Goal: Task Accomplishment & Management: Manage account settings

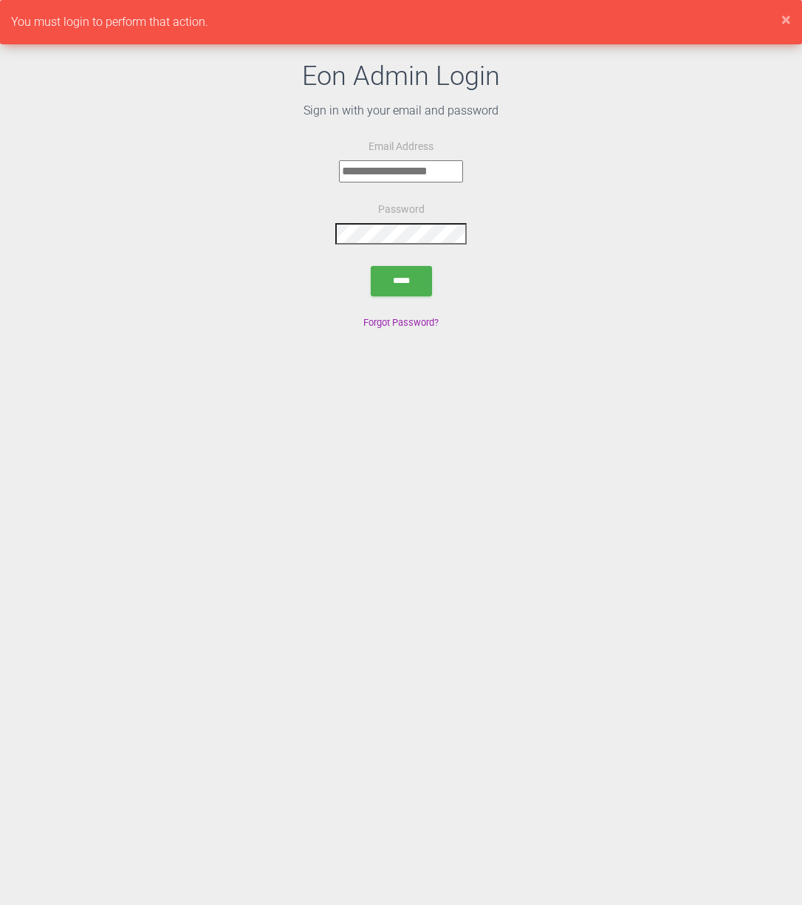
click at [391, 176] on input "email" at bounding box center [401, 171] width 124 height 22
type input "**********"
click at [394, 267] on input "*****" at bounding box center [401, 281] width 61 height 30
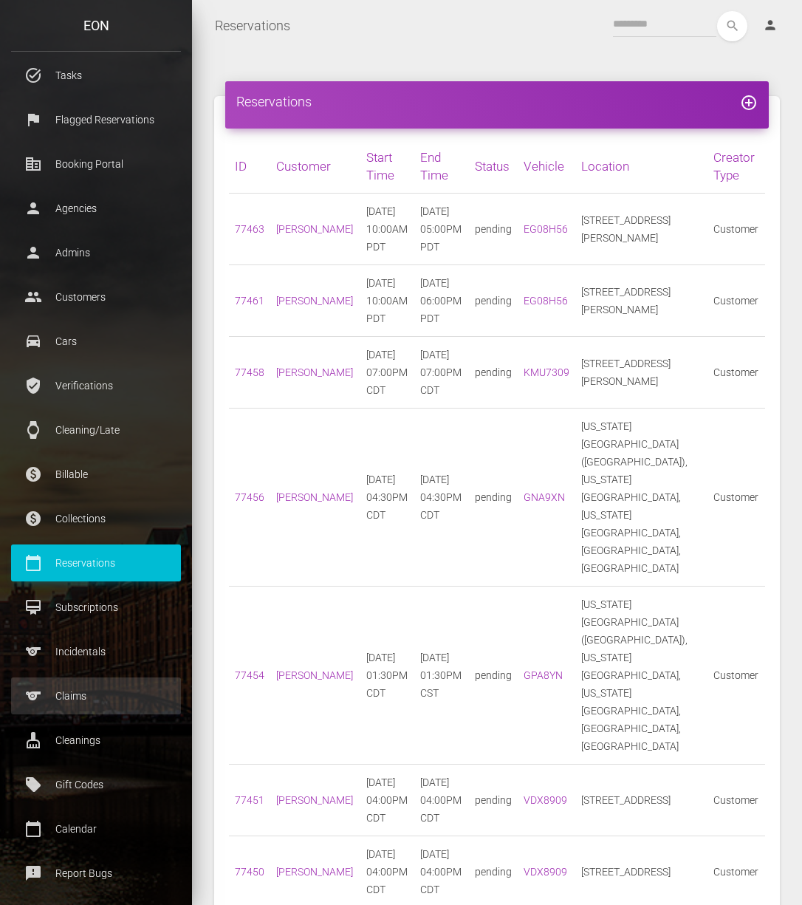
scroll to position [55, 0]
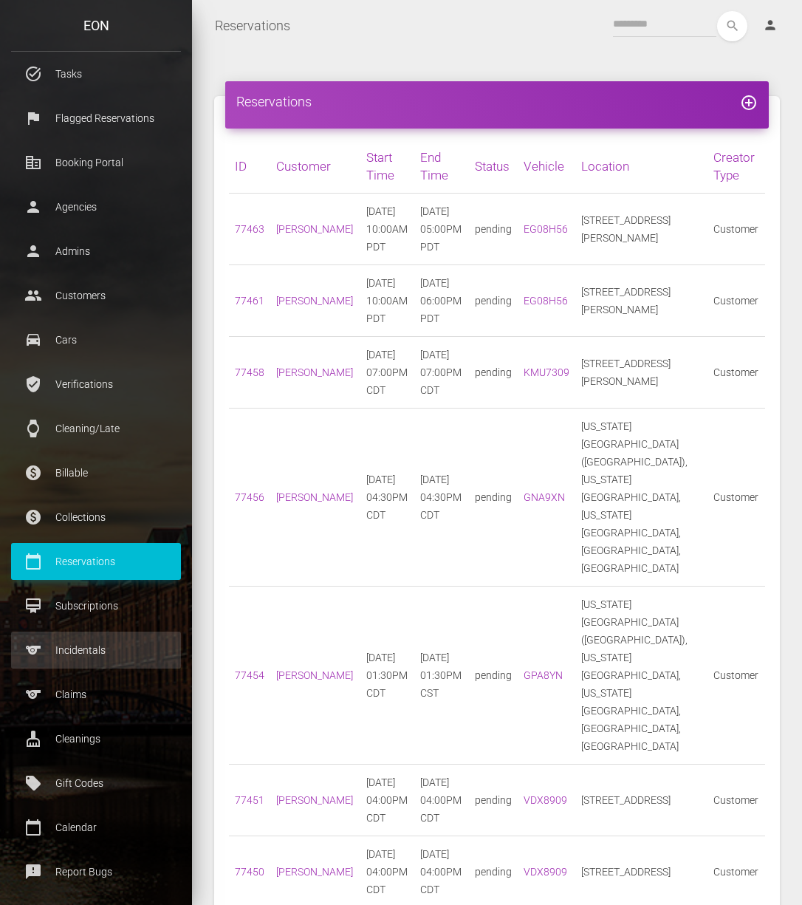
click at [107, 644] on p "Incidentals" at bounding box center [96, 650] width 148 height 22
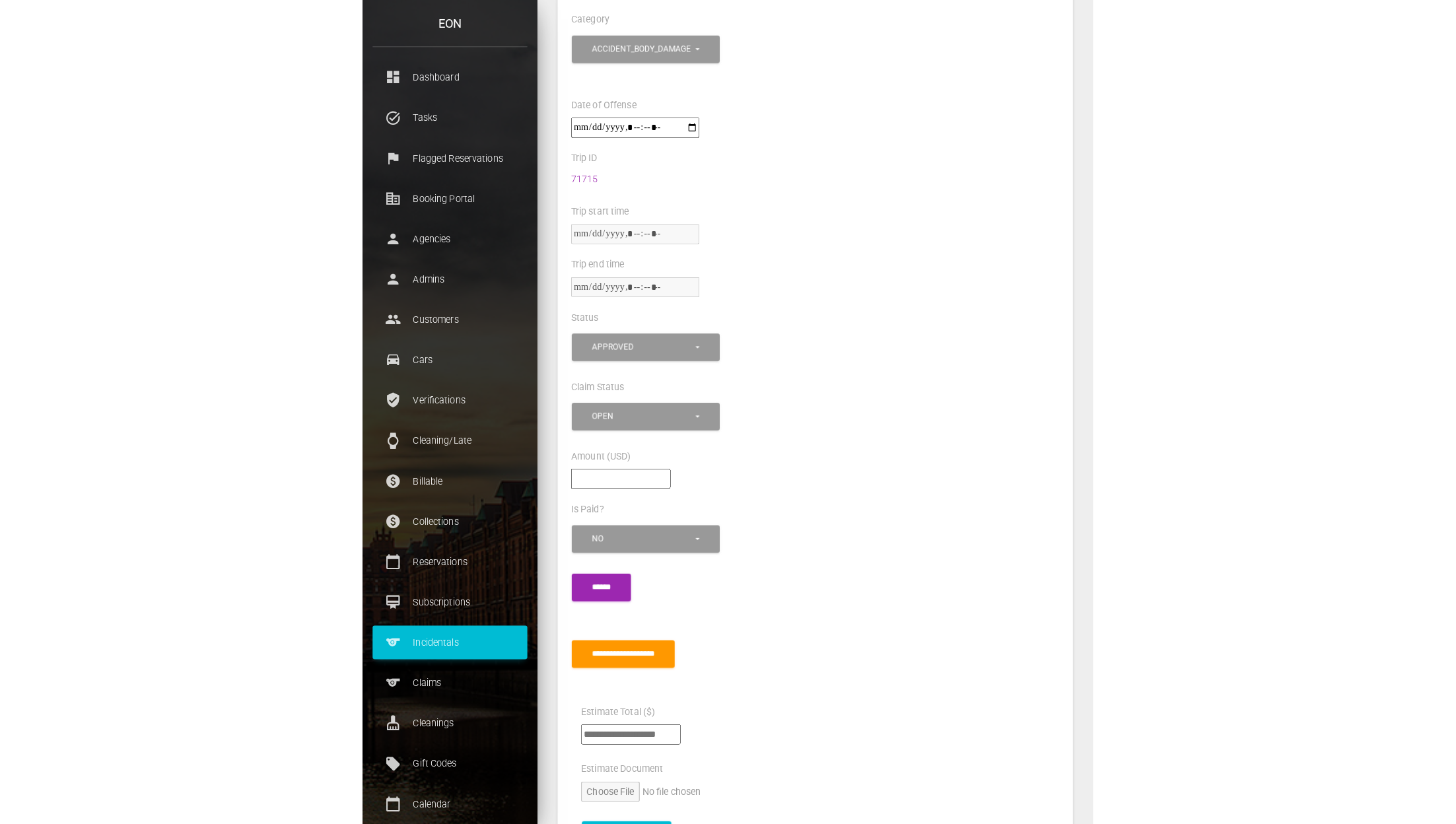
scroll to position [624, 0]
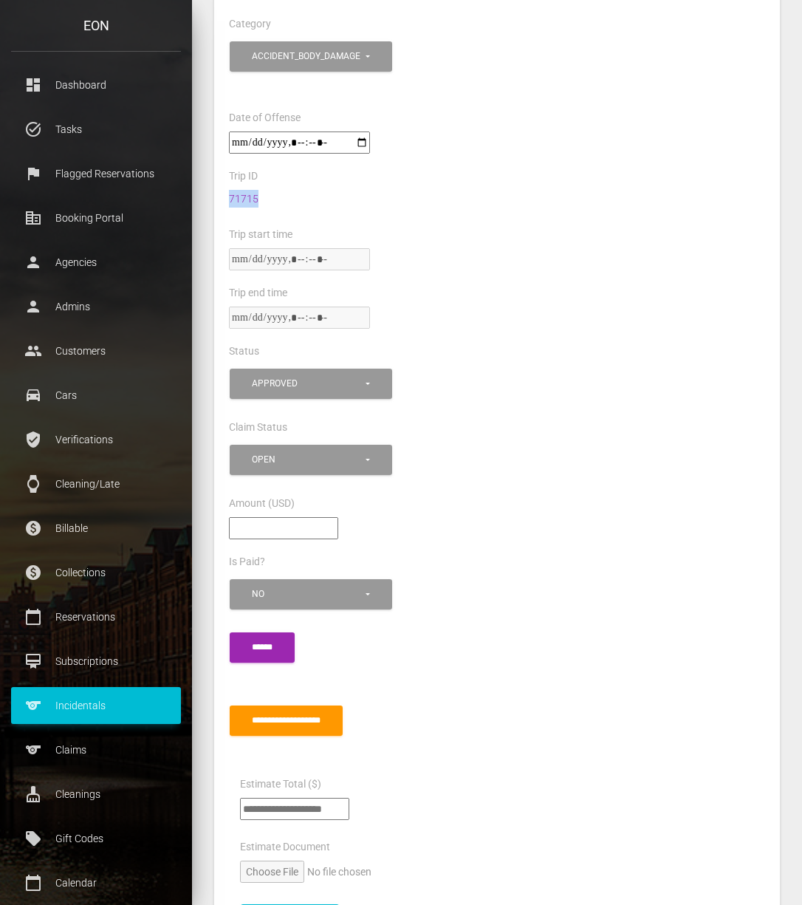
drag, startPoint x: 268, startPoint y: 197, endPoint x: 223, endPoint y: 197, distance: 45.1
click at [223, 197] on div "71715" at bounding box center [497, 207] width 559 height 35
click at [229, 197] on link "71715" at bounding box center [244, 199] width 30 height 12
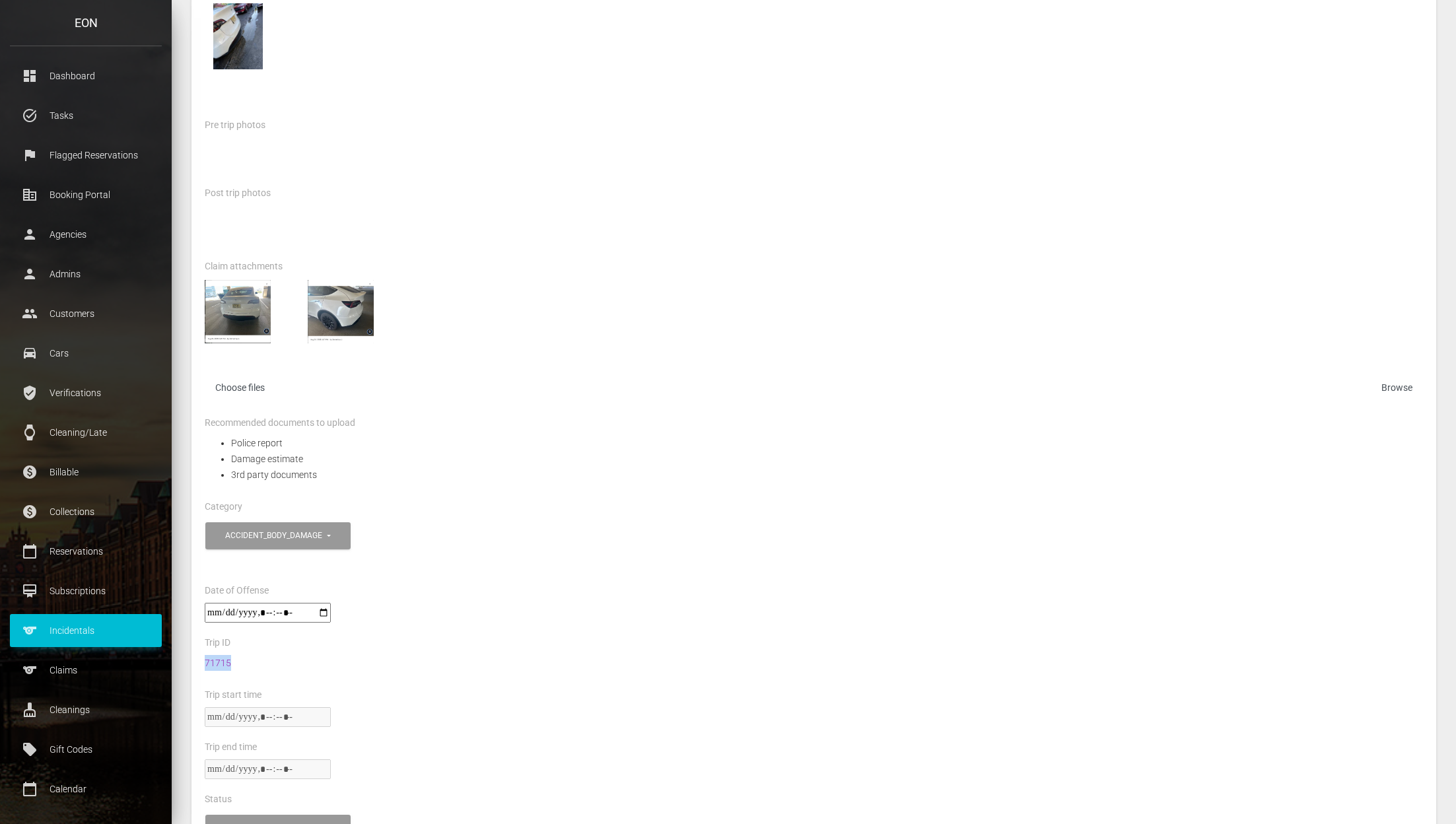
scroll to position [0, 0]
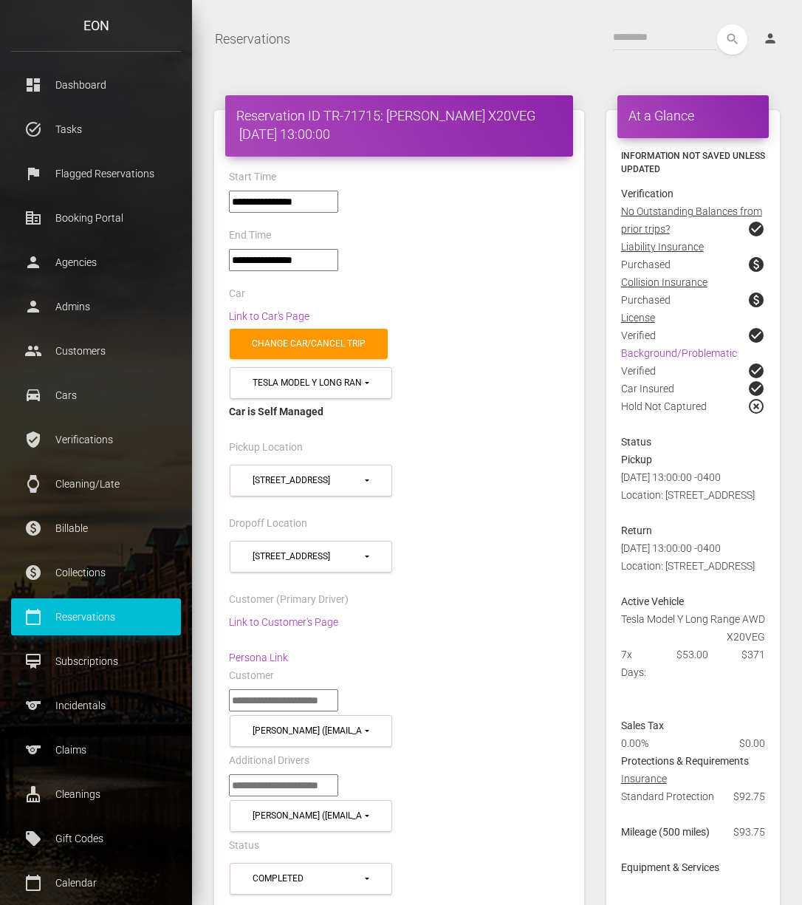
select select "*****"
select select
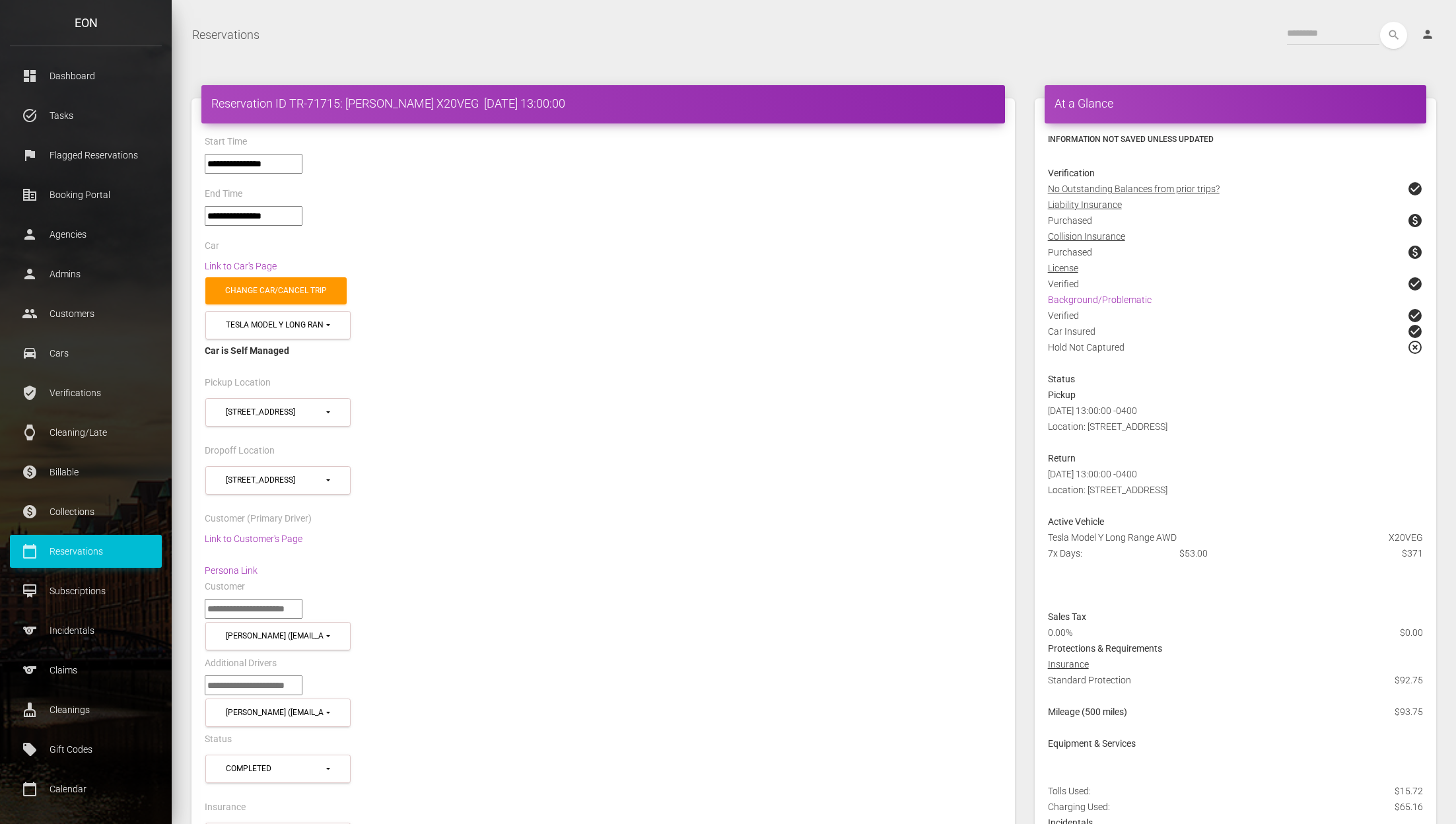
click at [419, 96] on h4 "Reservation ID TR-71715: [PERSON_NAME] X20VEG [DATE] 13:00:00" at bounding box center [602, 103] width 784 height 16
copy h4 "X20VEG"
drag, startPoint x: 291, startPoint y: 103, endPoint x: 401, endPoint y: 102, distance: 110.0
click at [401, 102] on h4 "Reservation ID TR-71715: [PERSON_NAME] X20VEG [DATE] 13:00:00" at bounding box center [602, 103] width 784 height 16
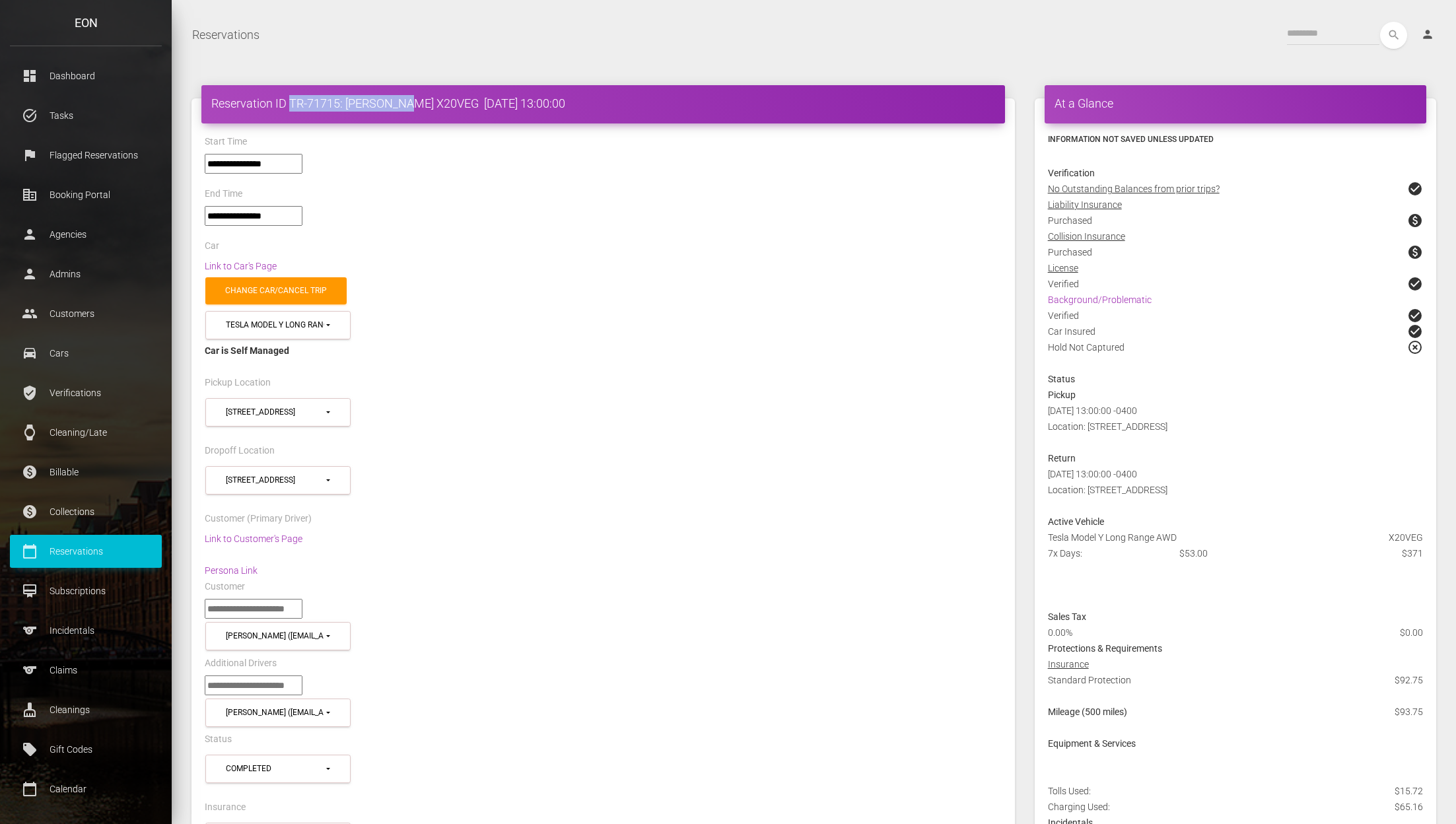
copy h4 "TR-71715: [PERSON_NAME]"
